Goal: Navigation & Orientation: Find specific page/section

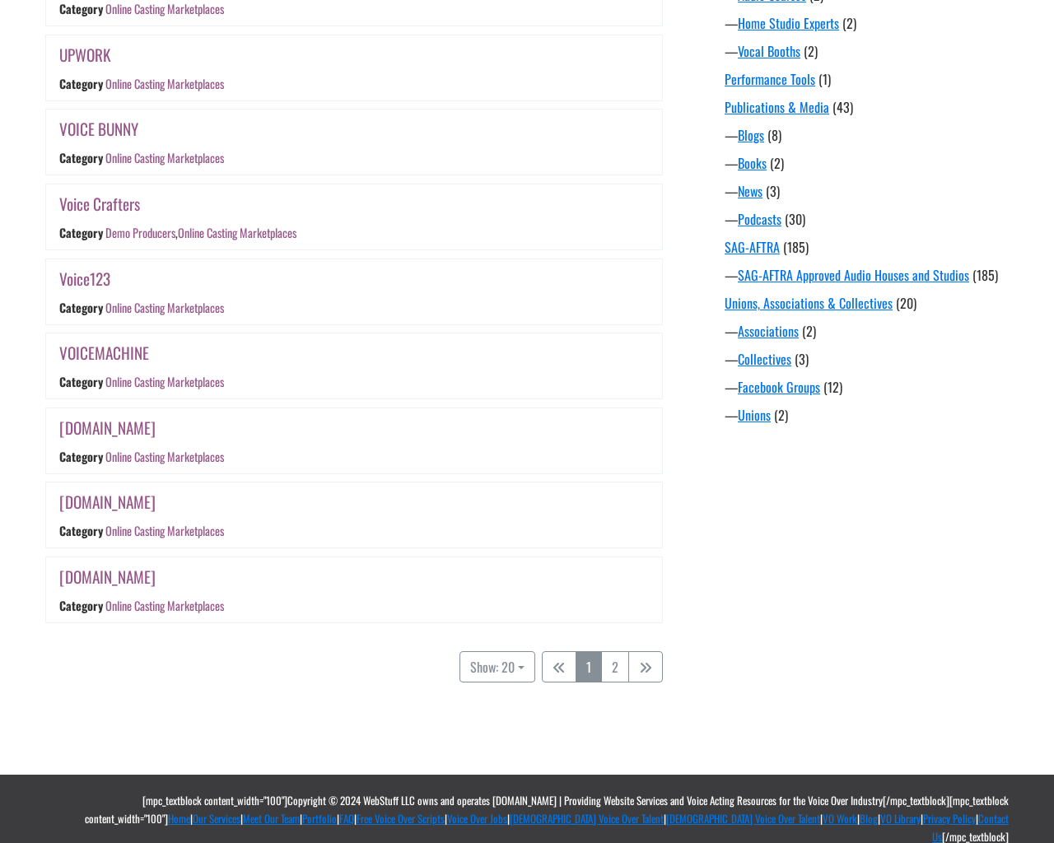
scroll to position [1236, 0]
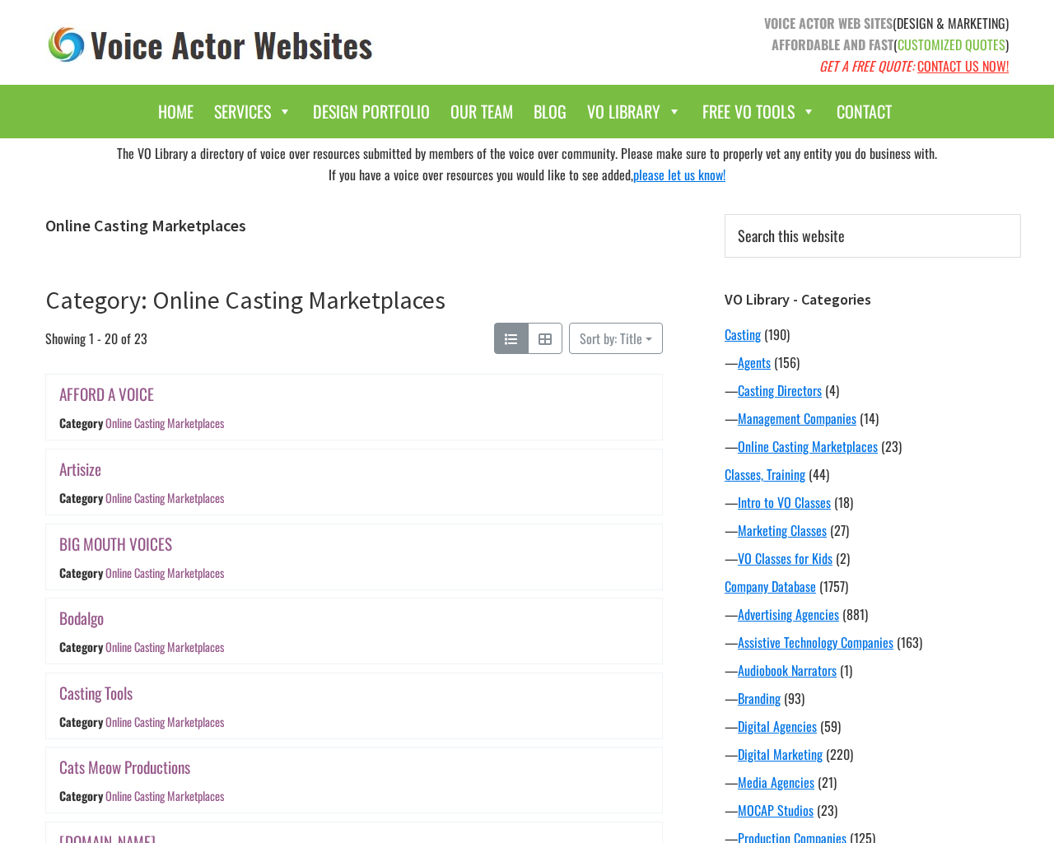
scroll to position [1236, 0]
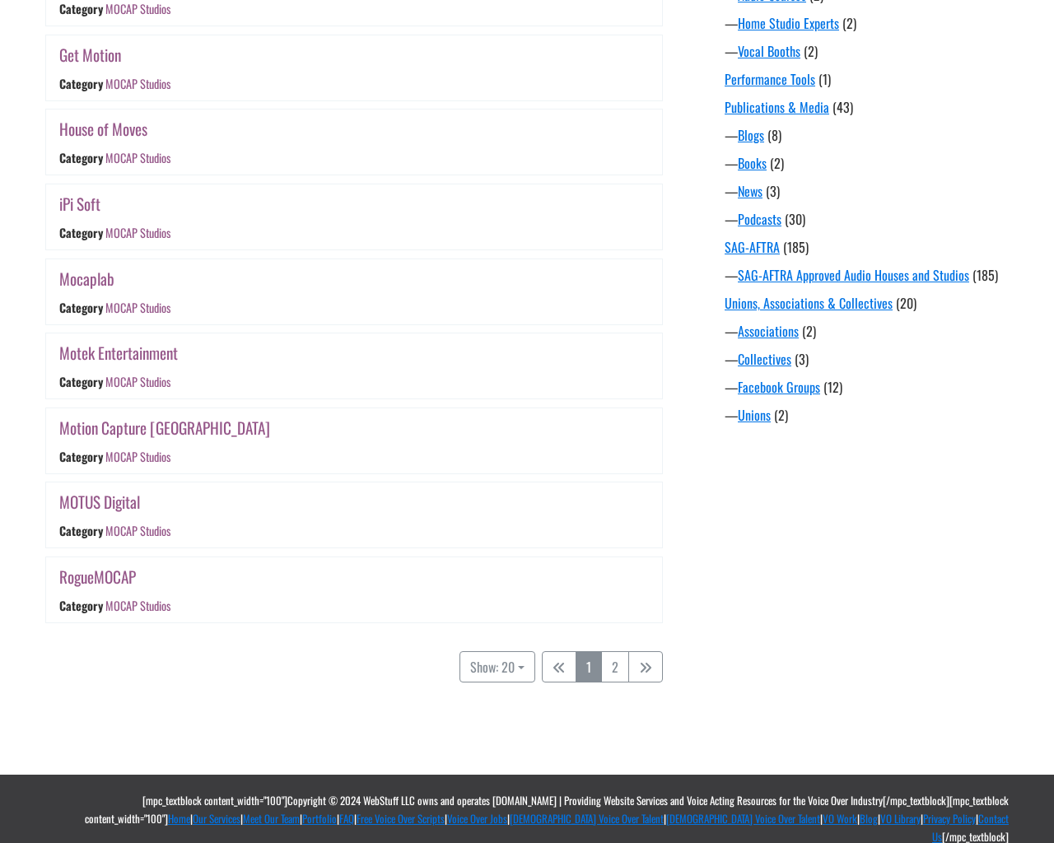
scroll to position [1236, 0]
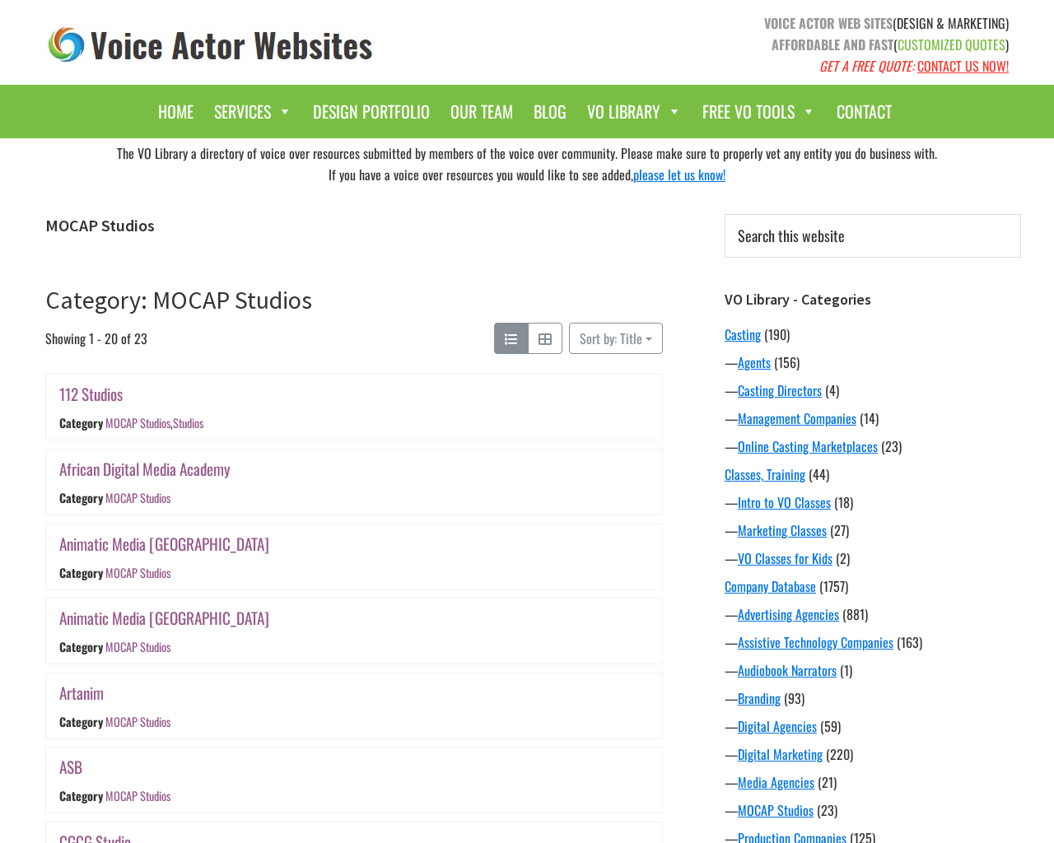
scroll to position [1236, 0]
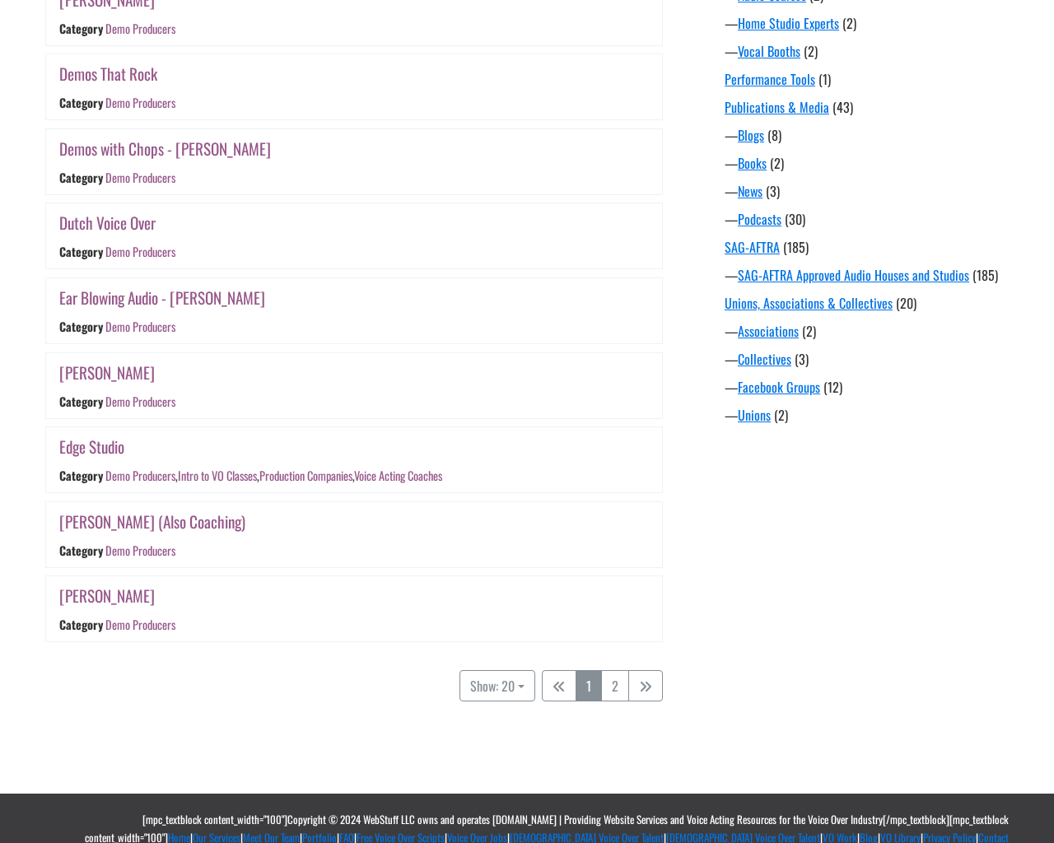
scroll to position [1274, 0]
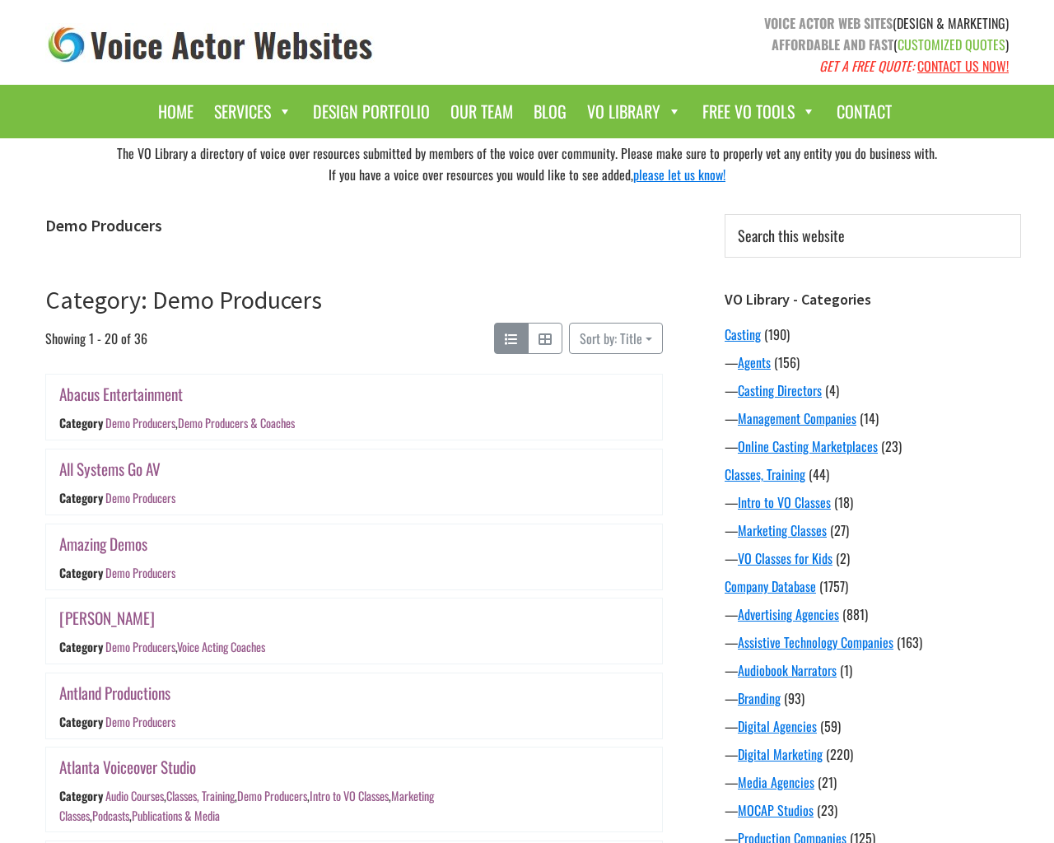
scroll to position [1274, 0]
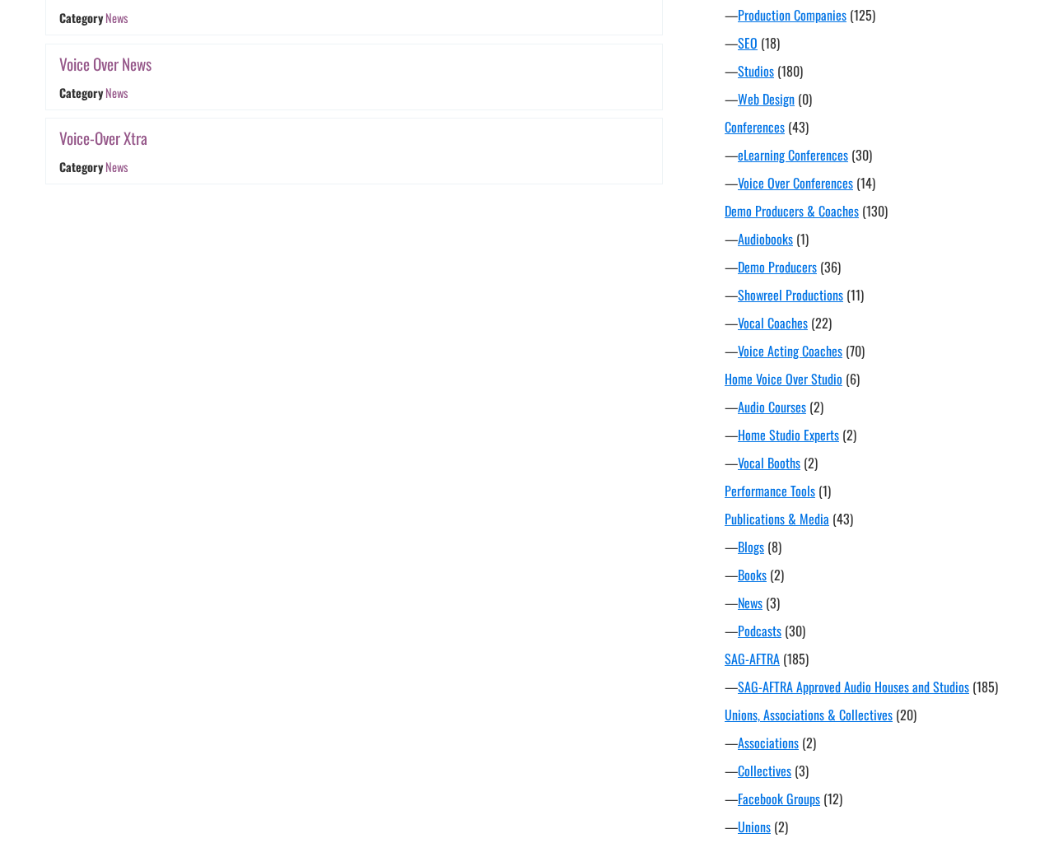
scroll to position [927, 0]
